Goal: Find specific page/section

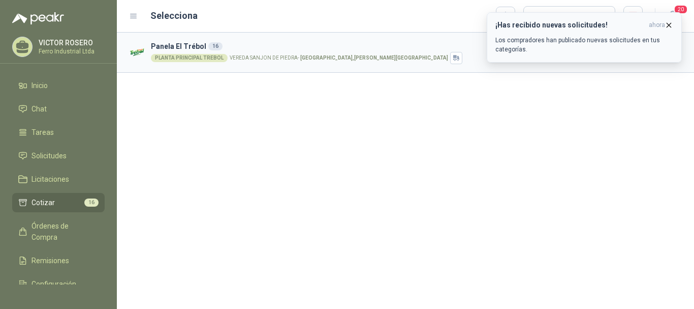
click at [669, 27] on icon "button" at bounding box center [669, 25] width 9 height 9
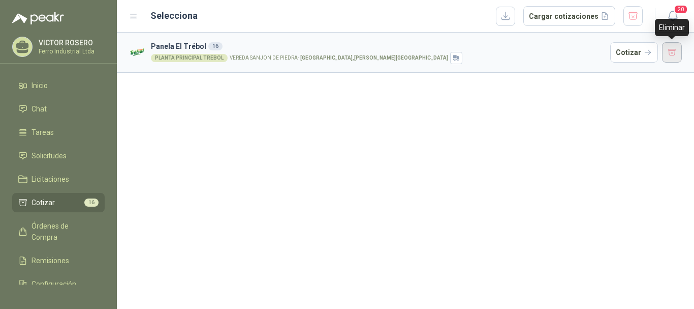
click at [670, 55] on button "button" at bounding box center [672, 52] width 20 height 20
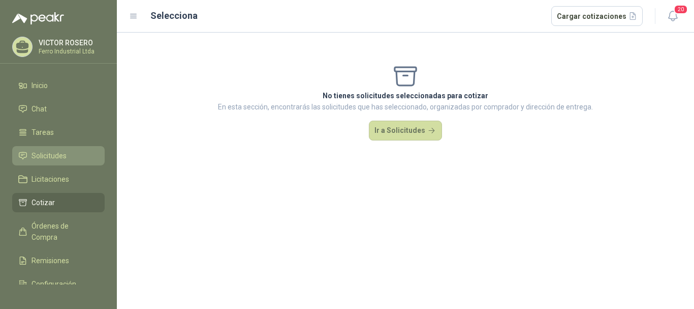
click at [71, 159] on li "Solicitudes" at bounding box center [58, 155] width 80 height 11
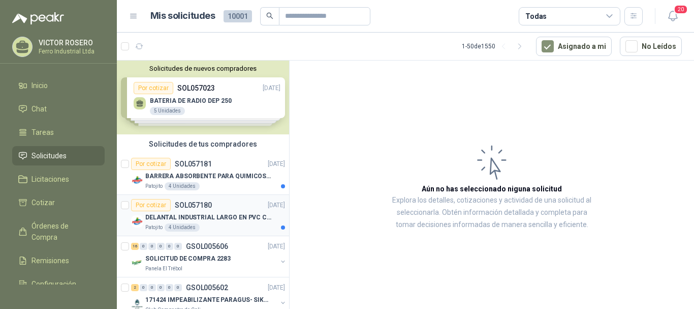
click at [214, 211] on div "DELANTAL INDUSTRIAL LARGO EN PVC COLOR AMARILLO" at bounding box center [215, 217] width 140 height 12
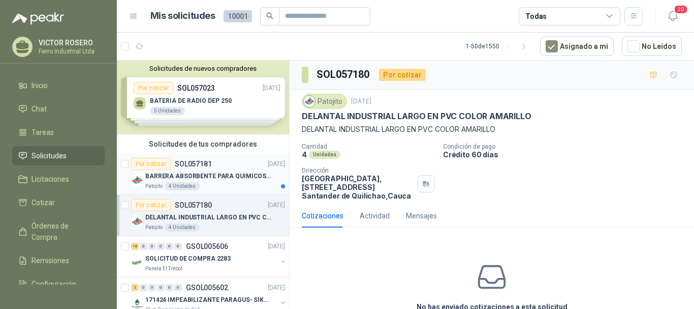
click at [228, 177] on p "BARRERA ABSORBENTE PARA QUIMICOS (DERRAME DE HIPOCLORITO)" at bounding box center [208, 176] width 127 height 10
